Goal: Task Accomplishment & Management: Use online tool/utility

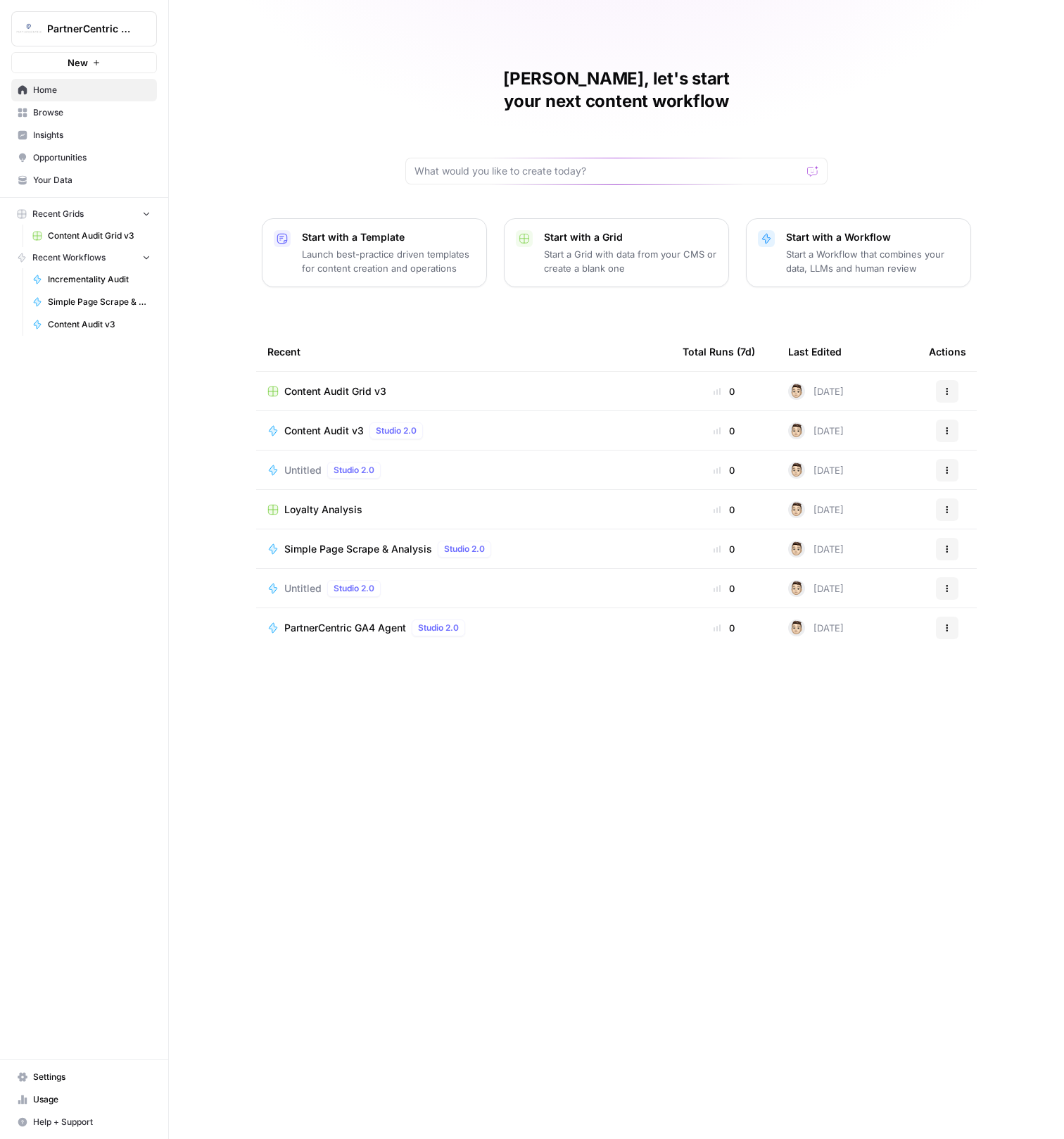
click at [359, 384] on span "Content Audit Grid v3" at bounding box center [335, 391] width 102 height 14
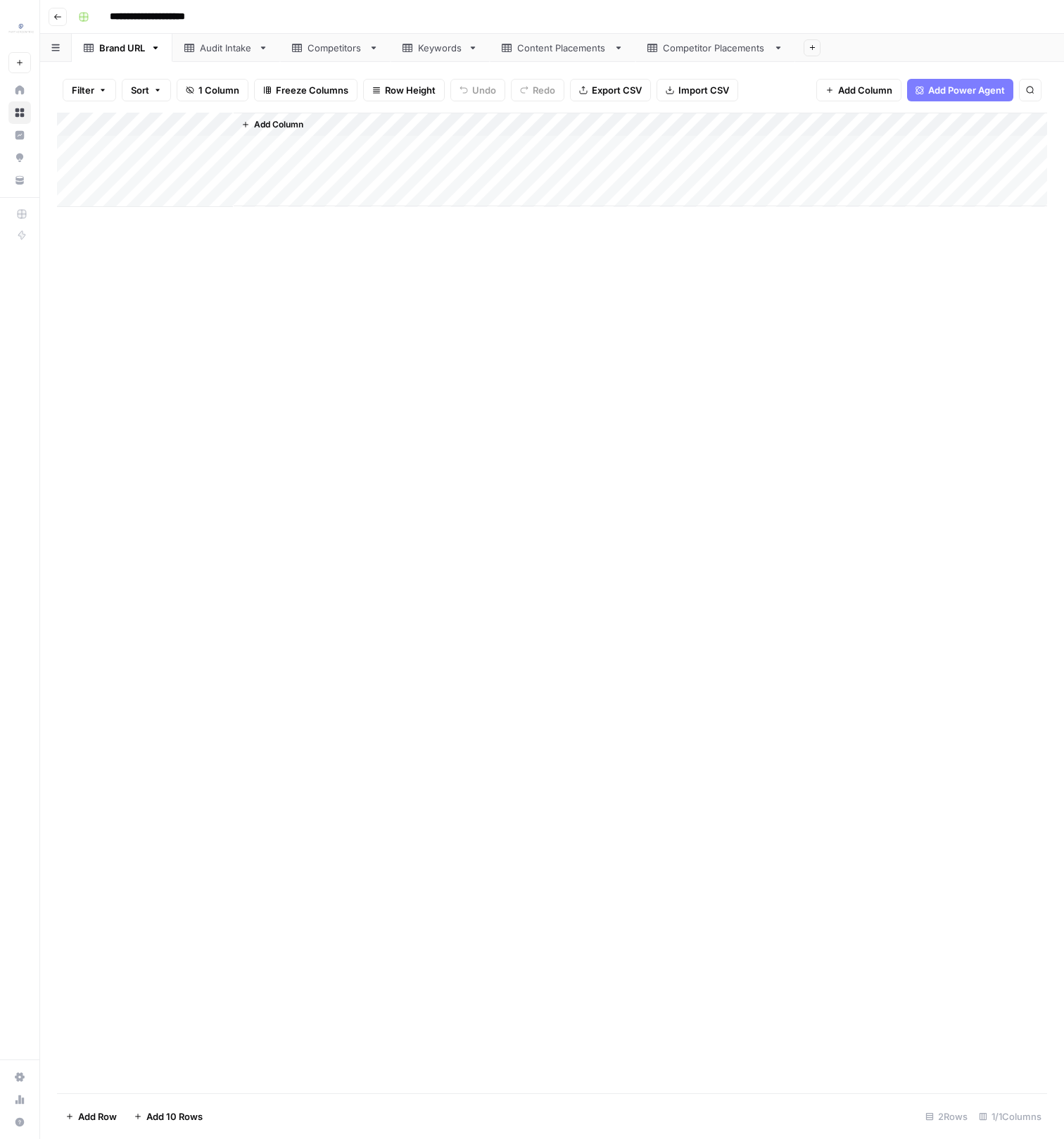
click at [581, 48] on div "Content Placements" at bounding box center [563, 48] width 91 height 14
click at [359, 145] on div "Add Column" at bounding box center [552, 518] width 990 height 812
click at [511, 894] on div "Add Column" at bounding box center [552, 518] width 990 height 812
click at [236, 145] on div "Add Column" at bounding box center [552, 518] width 990 height 812
click at [257, 888] on div "Add Column" at bounding box center [552, 518] width 990 height 812
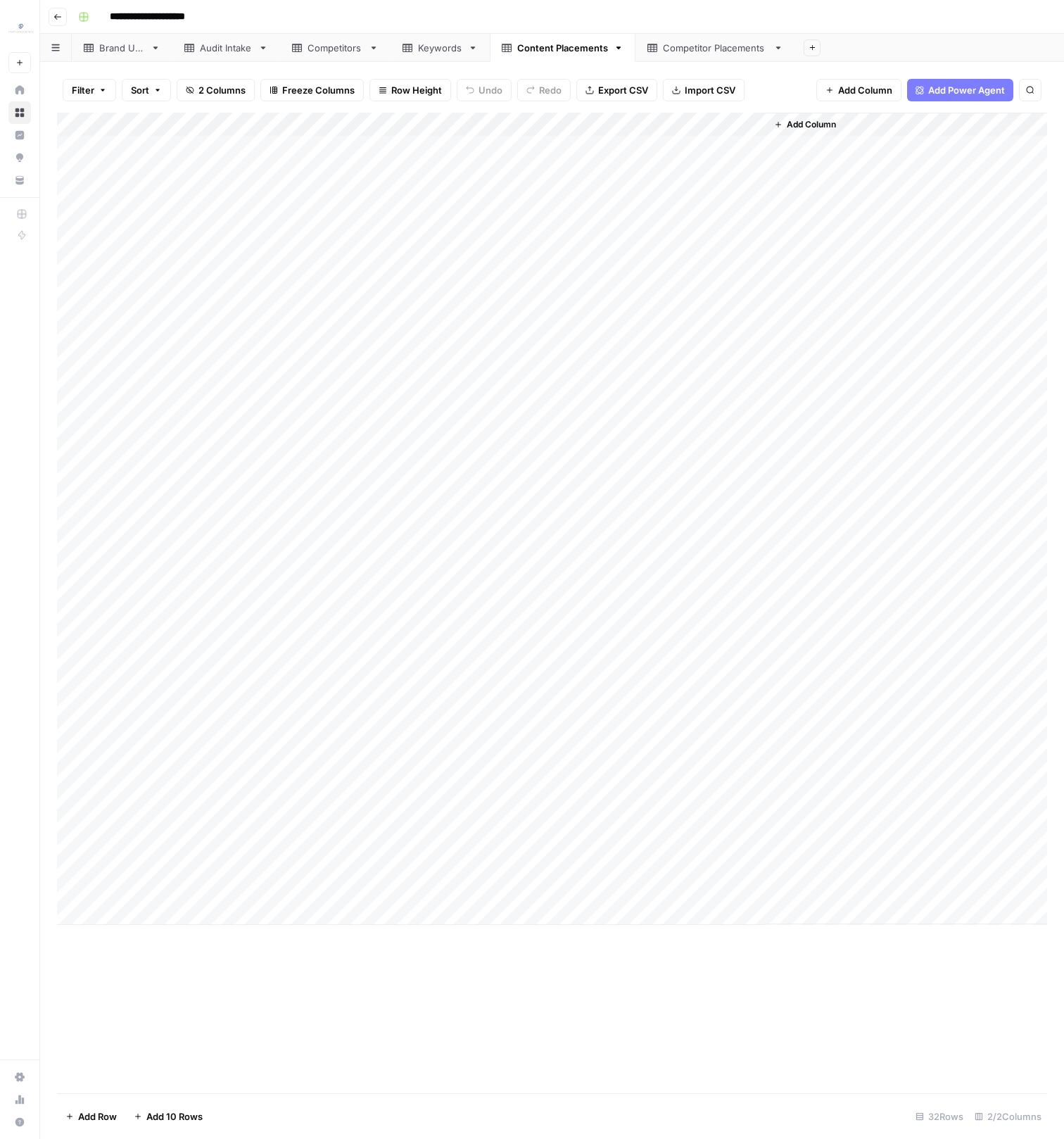
click at [420, 49] on div "Keywords" at bounding box center [440, 48] width 44 height 14
click at [213, 139] on div "Add Column" at bounding box center [552, 255] width 990 height 286
click at [311, 369] on div "Add Column" at bounding box center [552, 255] width 990 height 286
